Goal: Complete application form

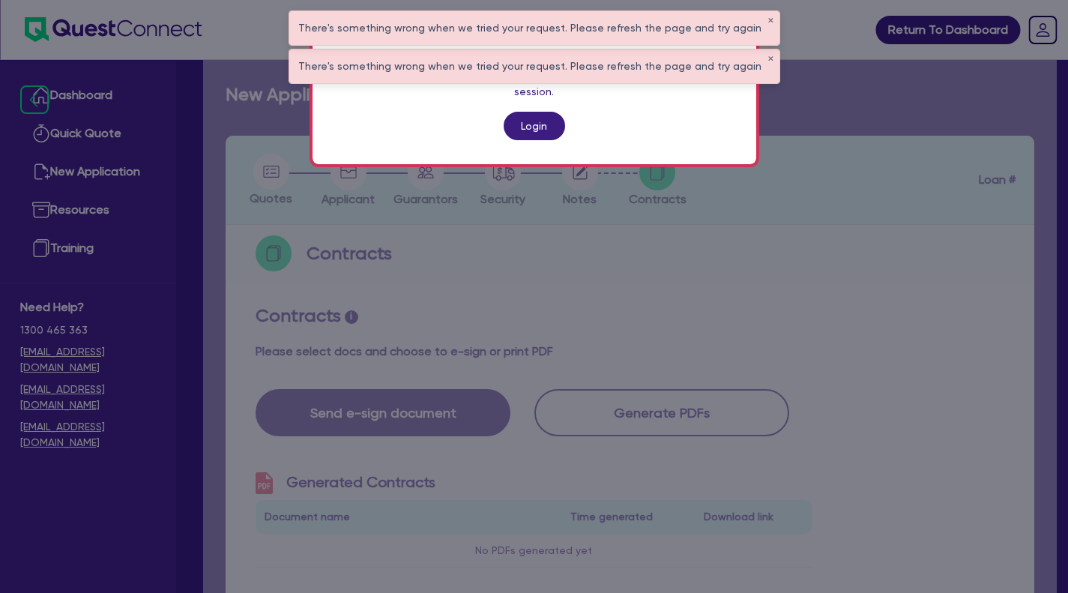
scroll to position [307, 0]
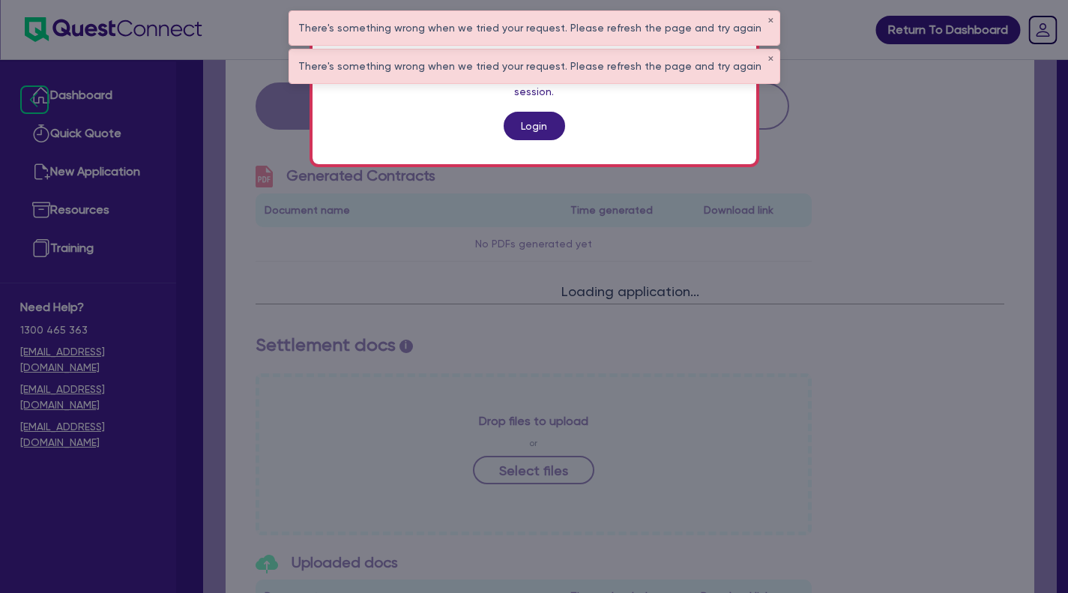
click at [529, 115] on link "Login" at bounding box center [534, 126] width 61 height 28
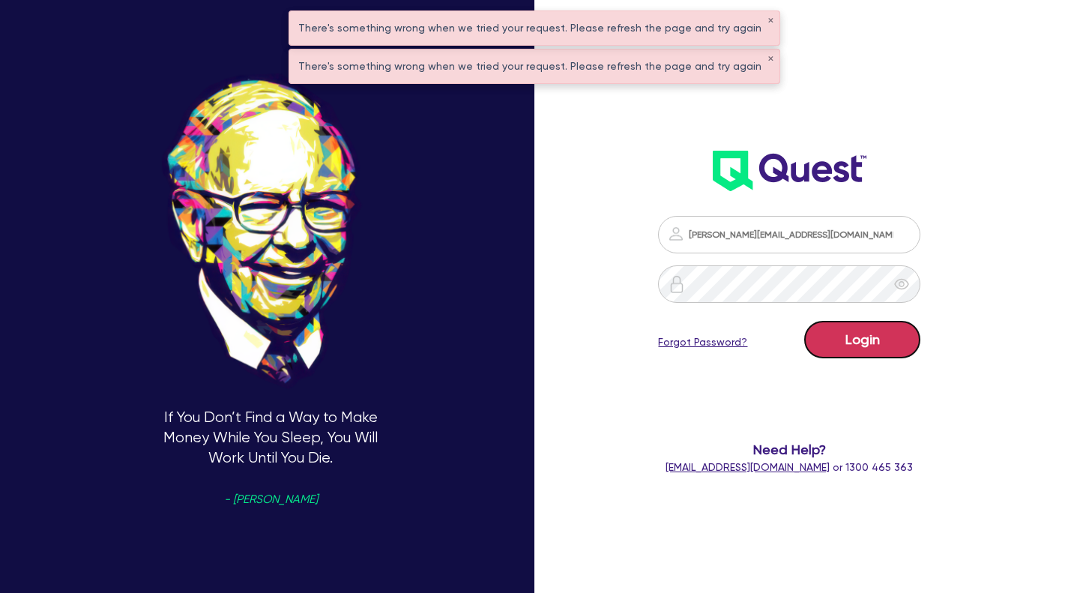
click at [874, 343] on button "Login" at bounding box center [862, 339] width 116 height 37
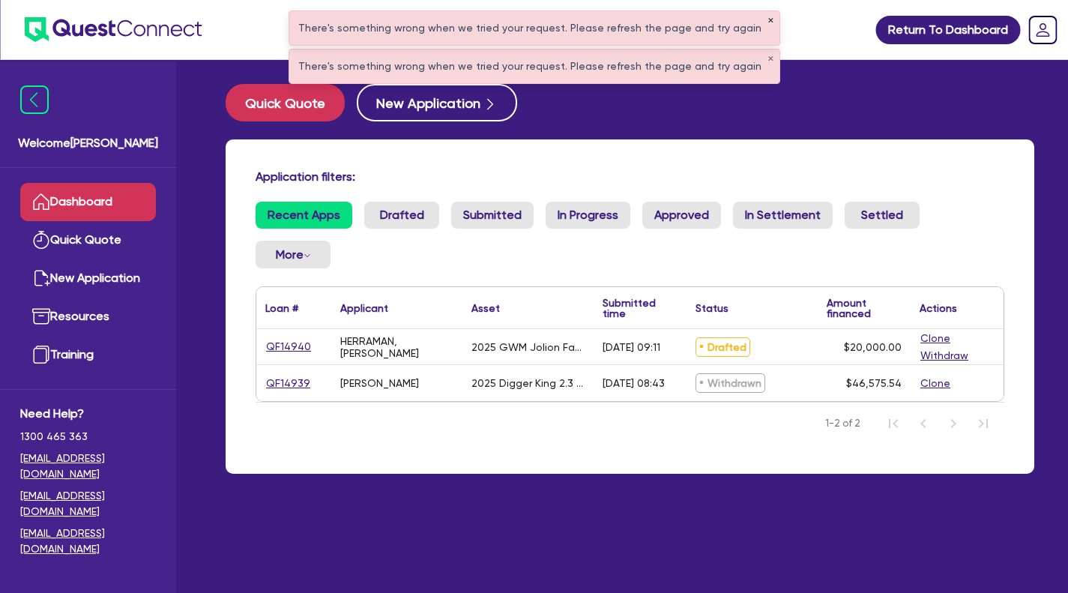
click at [768, 19] on button "✕" at bounding box center [771, 20] width 6 height 7
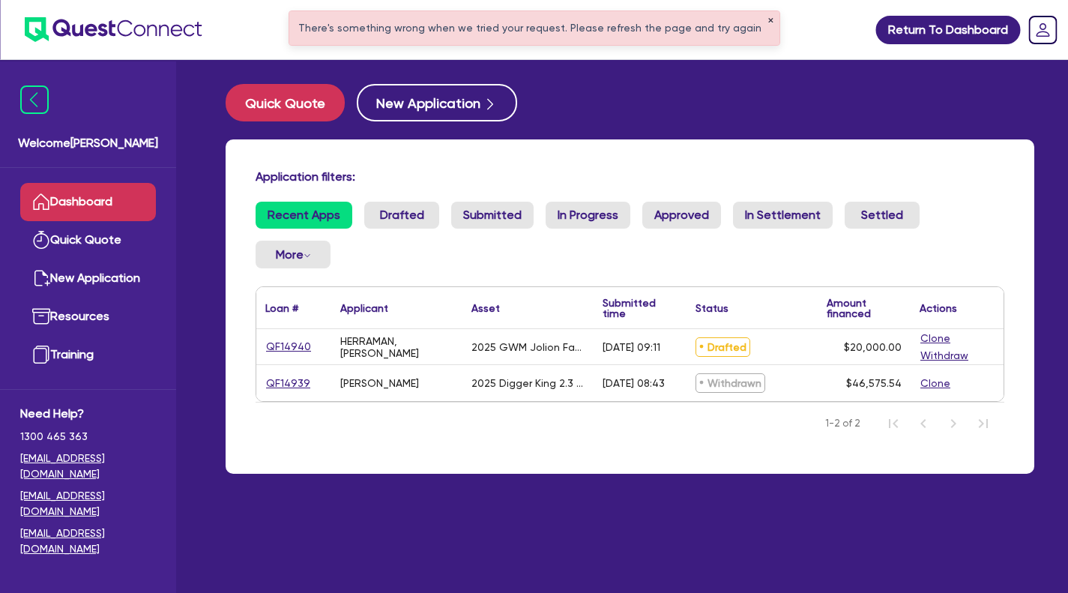
click at [768, 19] on button "✕" at bounding box center [771, 20] width 6 height 7
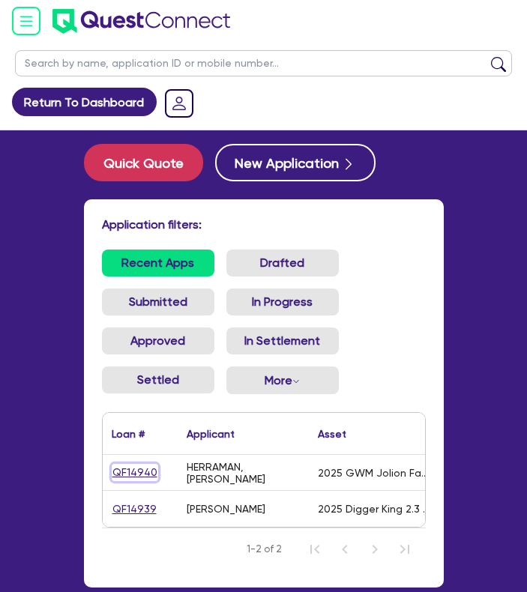
click at [136, 471] on link "QF14940" at bounding box center [135, 472] width 46 height 17
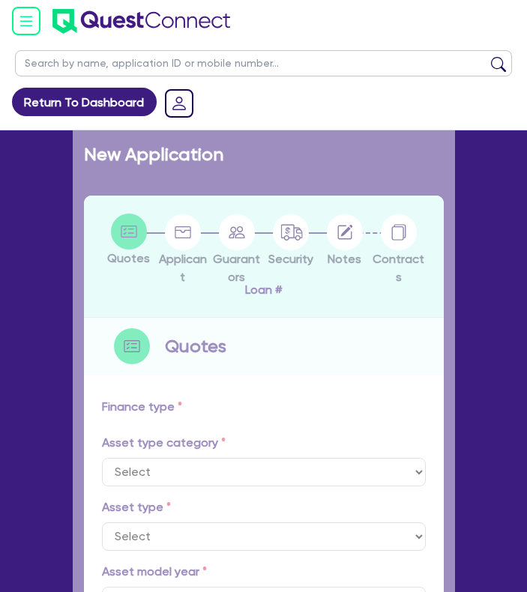
select select "CARS_AND_LIGHT_TRUCKS"
type input "2025"
radio input "false"
radio input "true"
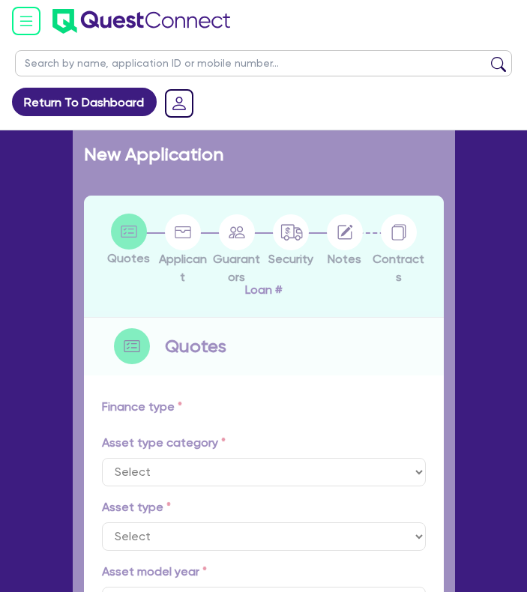
type input "20,000"
type input "11"
type input "2,200"
type input "17.95"
type input "900"
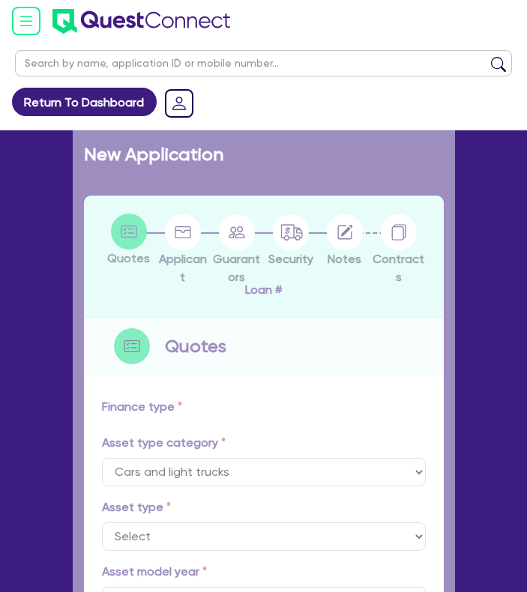
select select "PASSENGER_VEHICLES"
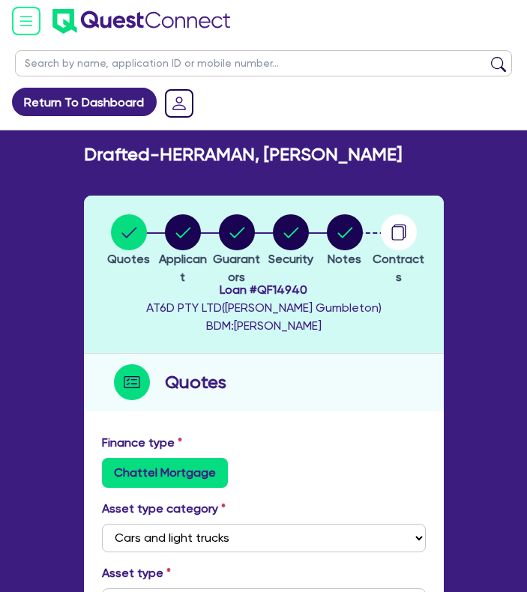
click at [136, 471] on label "Chattel Mortgage" at bounding box center [165, 473] width 126 height 30
click at [112, 468] on input "Chattel Mortgage" at bounding box center [107, 463] width 10 height 10
click at [343, 240] on circle "button" at bounding box center [345, 232] width 36 height 36
select select "Quest Finance - Own Book"
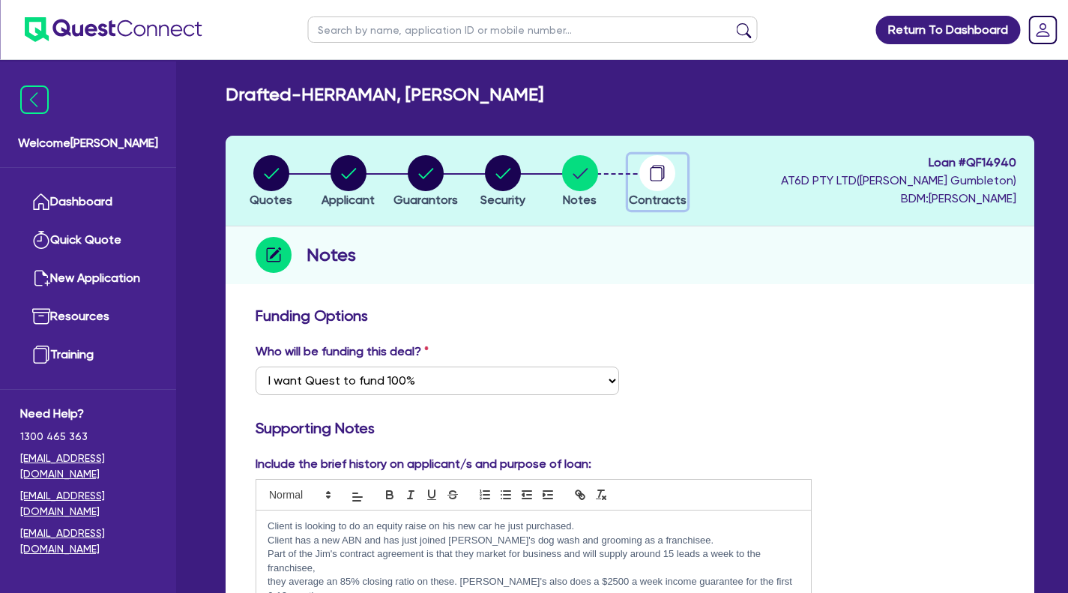
click at [658, 180] on circle "button" at bounding box center [657, 173] width 36 height 36
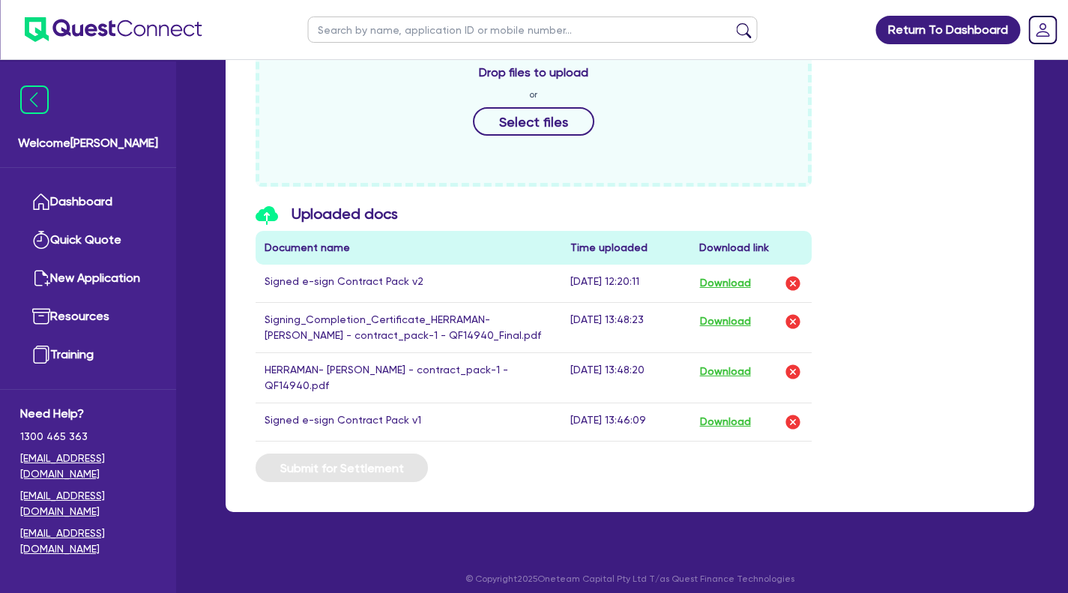
scroll to position [740, 0]
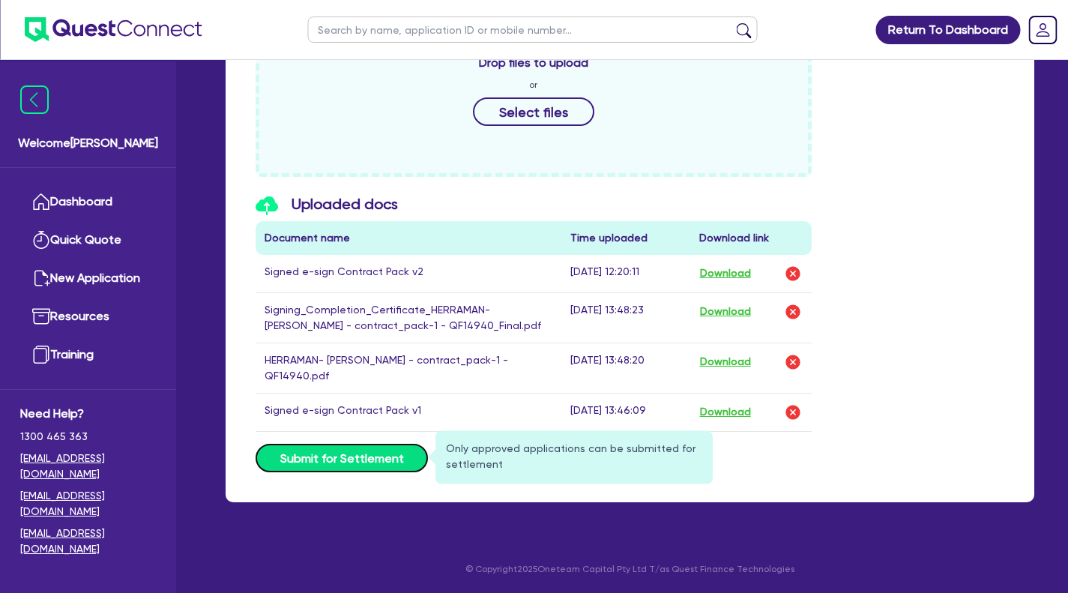
click at [370, 452] on button "Submit for Settlement" at bounding box center [342, 458] width 172 height 28
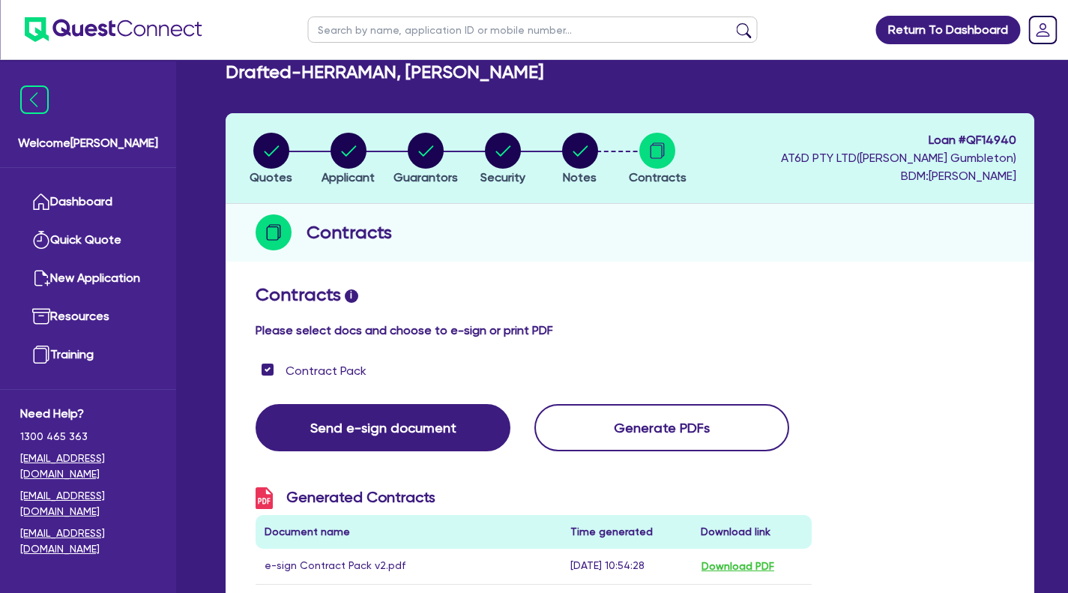
scroll to position [0, 0]
